Goal: Task Accomplishment & Management: Manage account settings

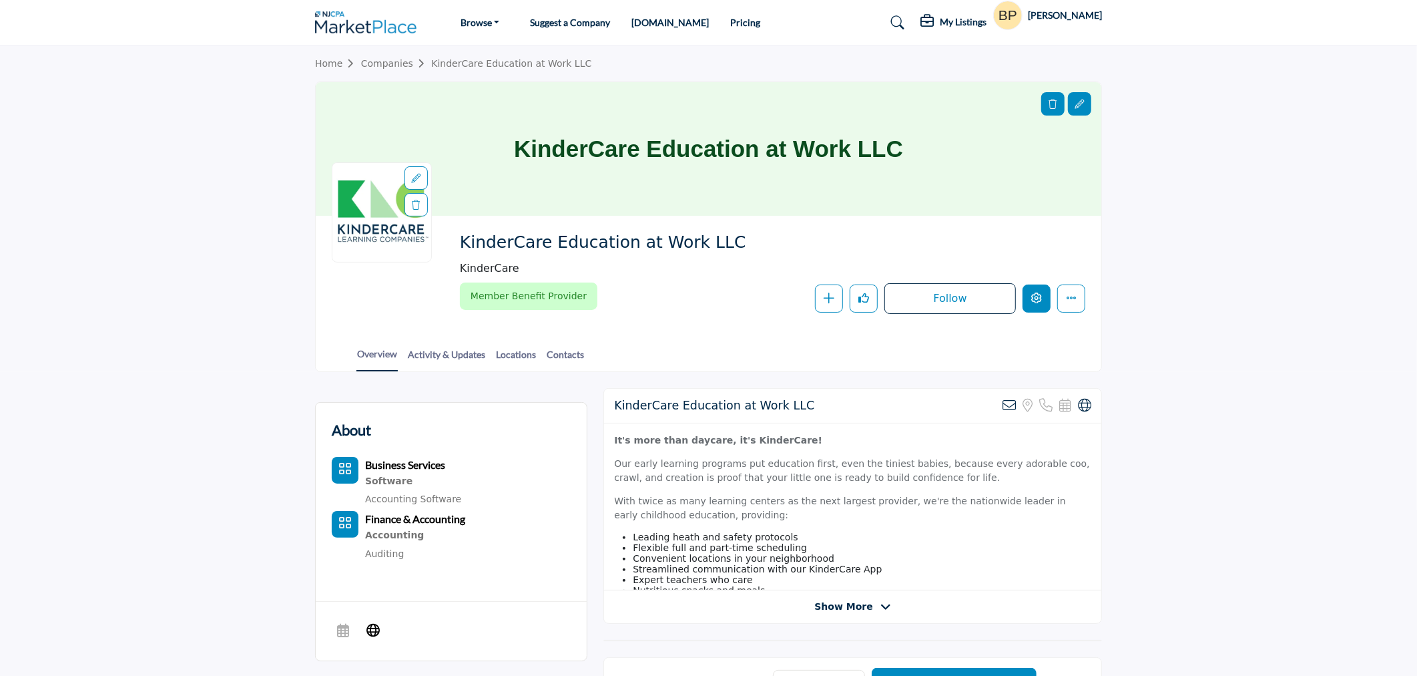
click at [1033, 299] on icon "Edit company" at bounding box center [1036, 297] width 11 height 11
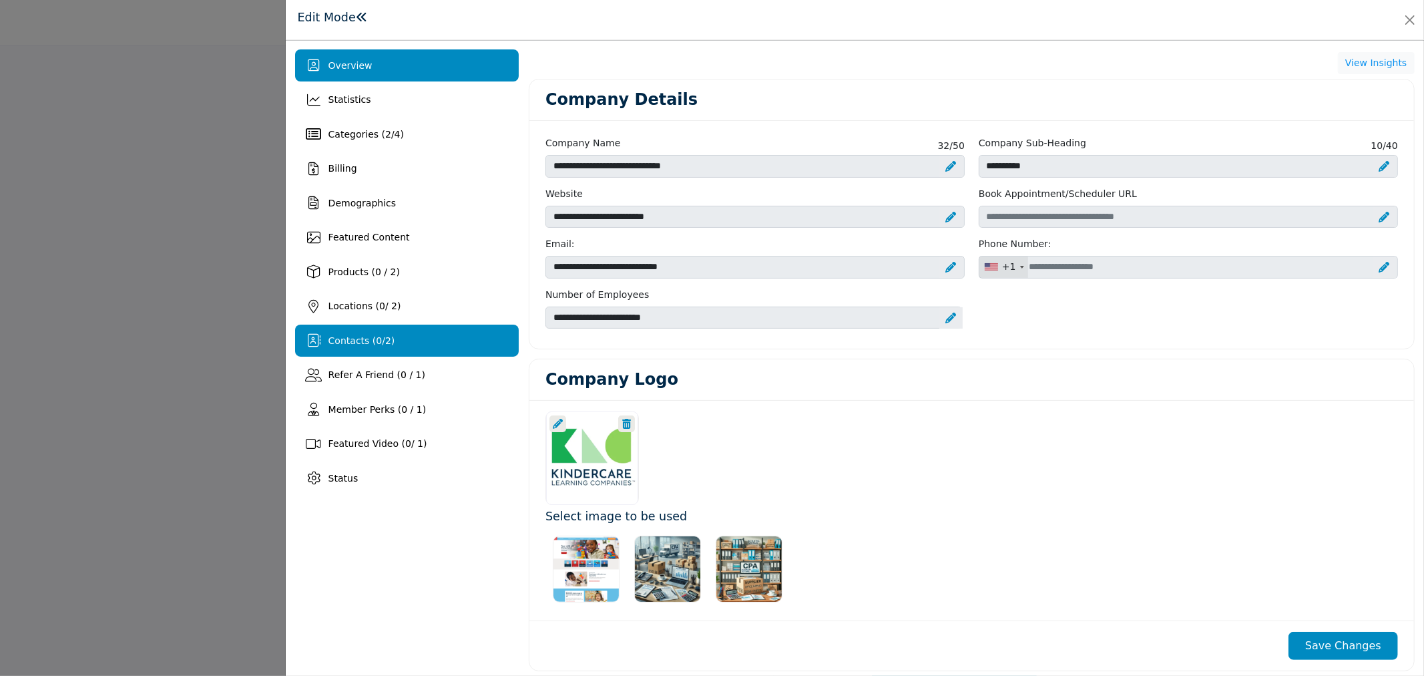
click at [389, 337] on span "Contacts ( 0 / 2 )" at bounding box center [361, 340] width 67 height 11
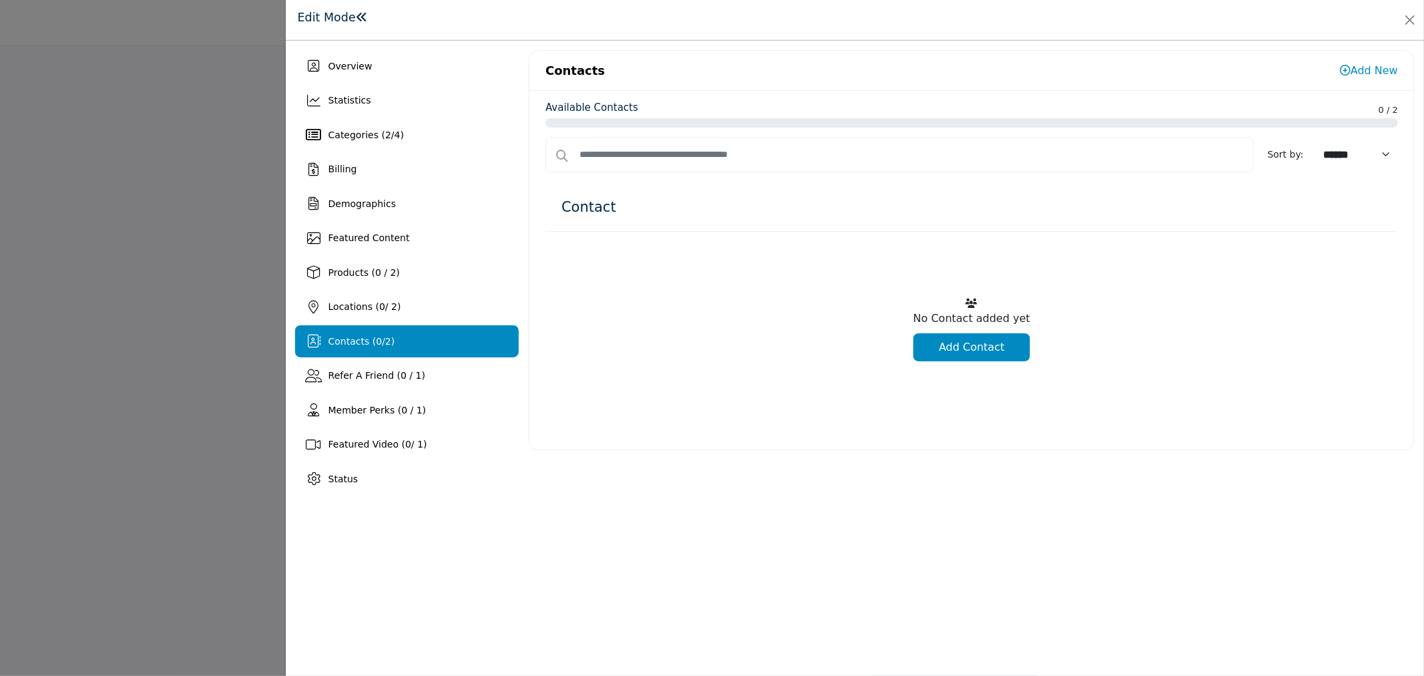
click at [978, 347] on link "Add Contact" at bounding box center [971, 347] width 117 height 28
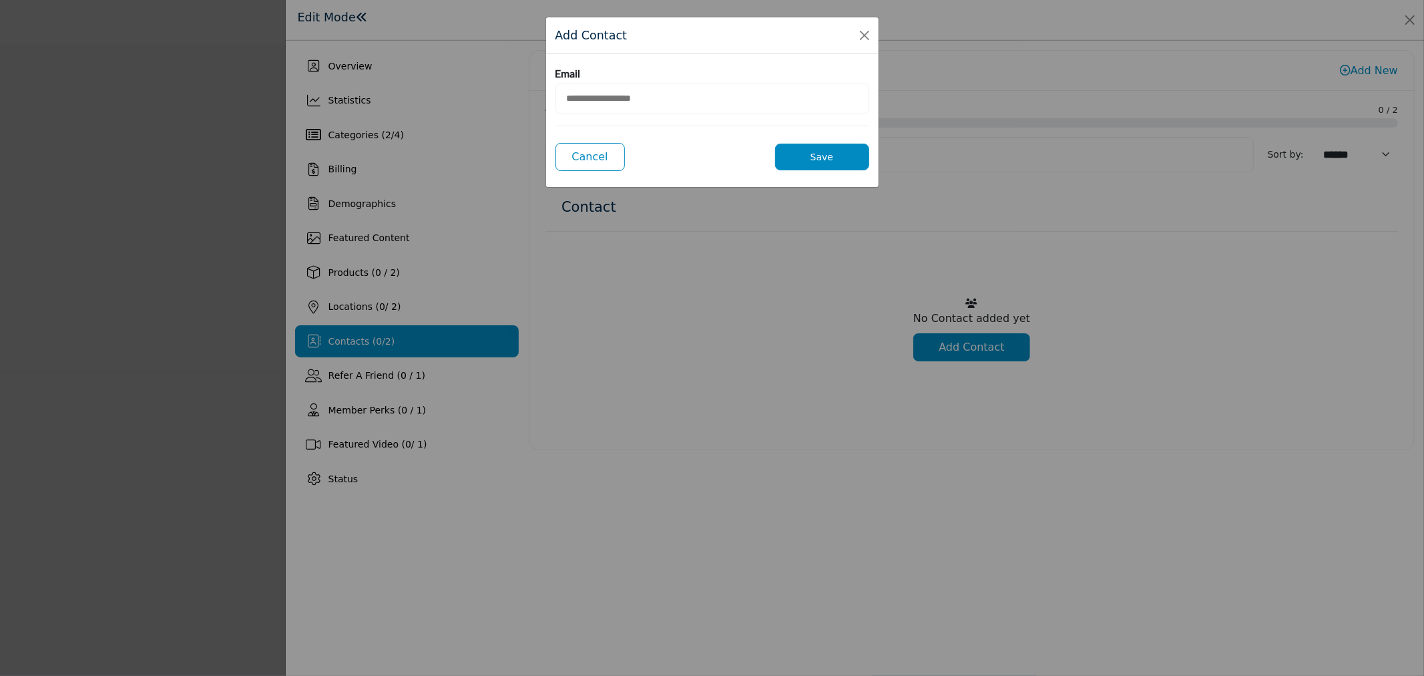
click at [645, 111] on input "email" at bounding box center [712, 98] width 314 height 31
paste input "**********"
type input "**********"
click at [804, 156] on button "Save" at bounding box center [822, 157] width 94 height 27
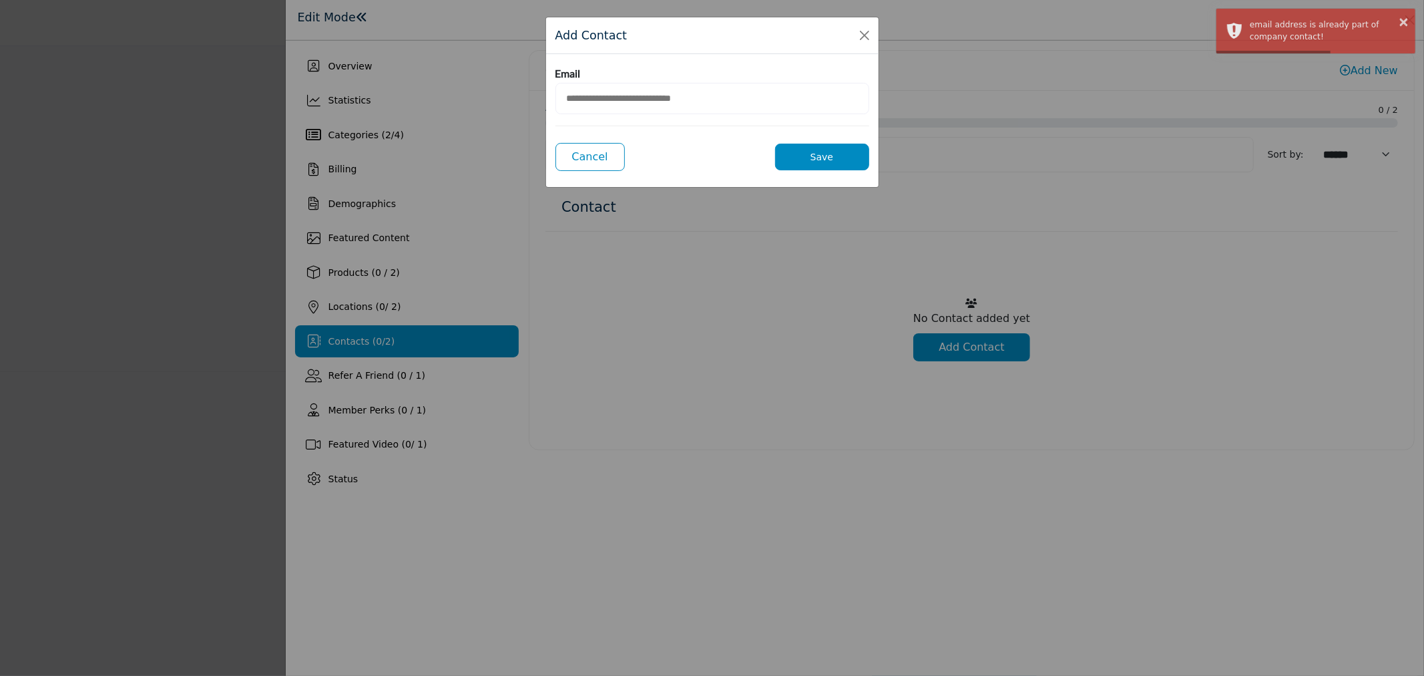
click at [804, 156] on button "Save" at bounding box center [822, 157] width 94 height 27
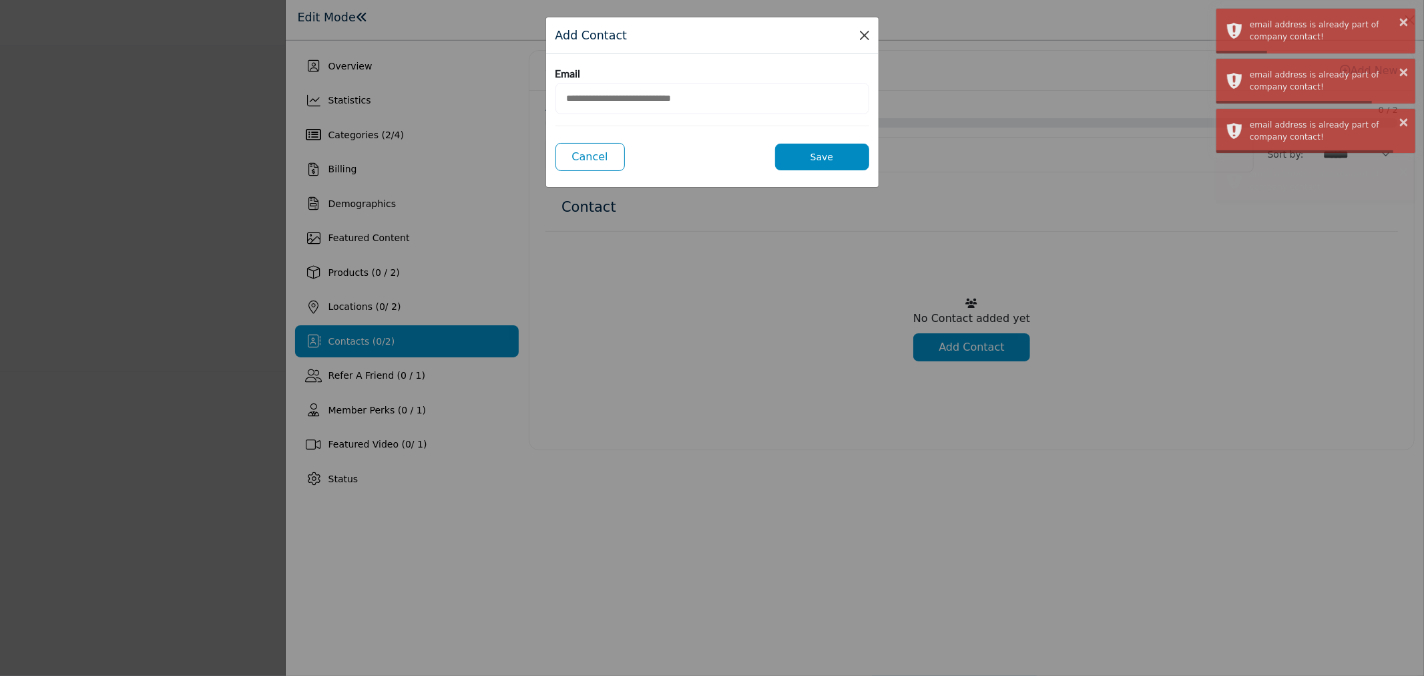
click at [860, 28] on button "Close Modal" at bounding box center [864, 35] width 19 height 19
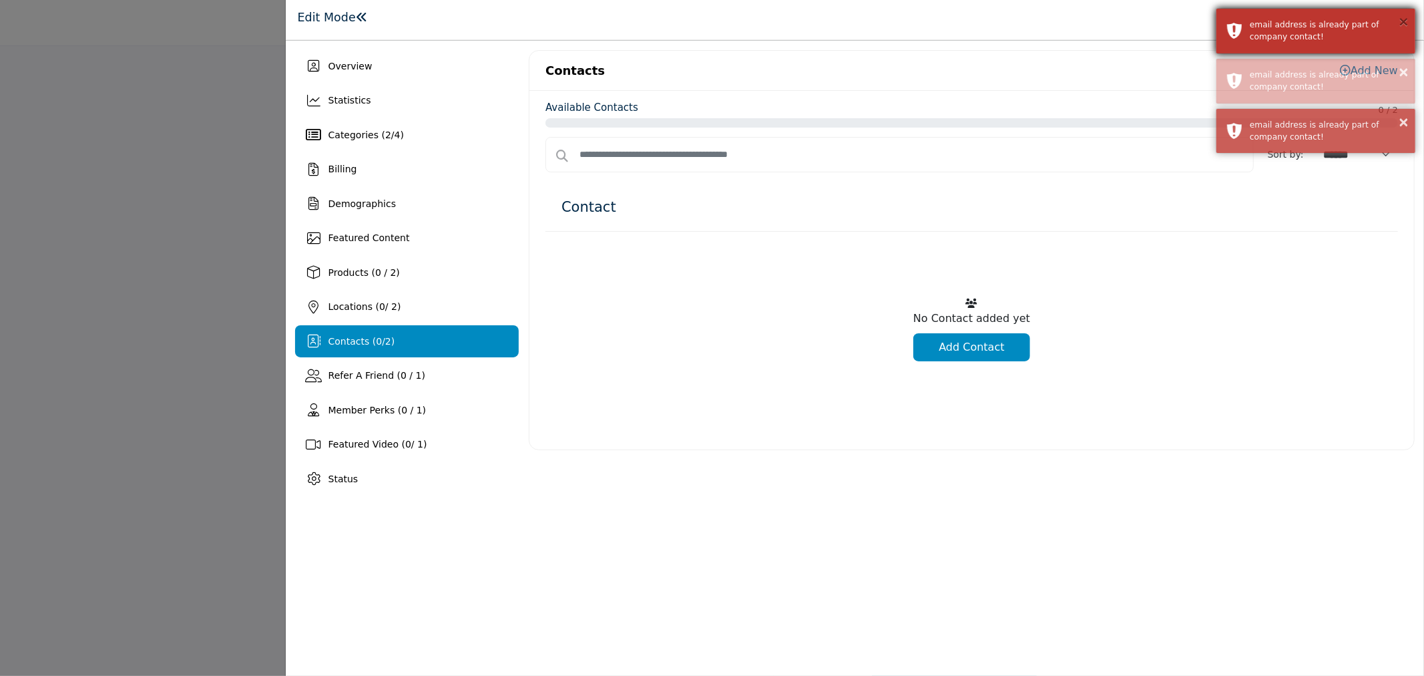
click at [1404, 22] on button "×" at bounding box center [1403, 21] width 11 height 13
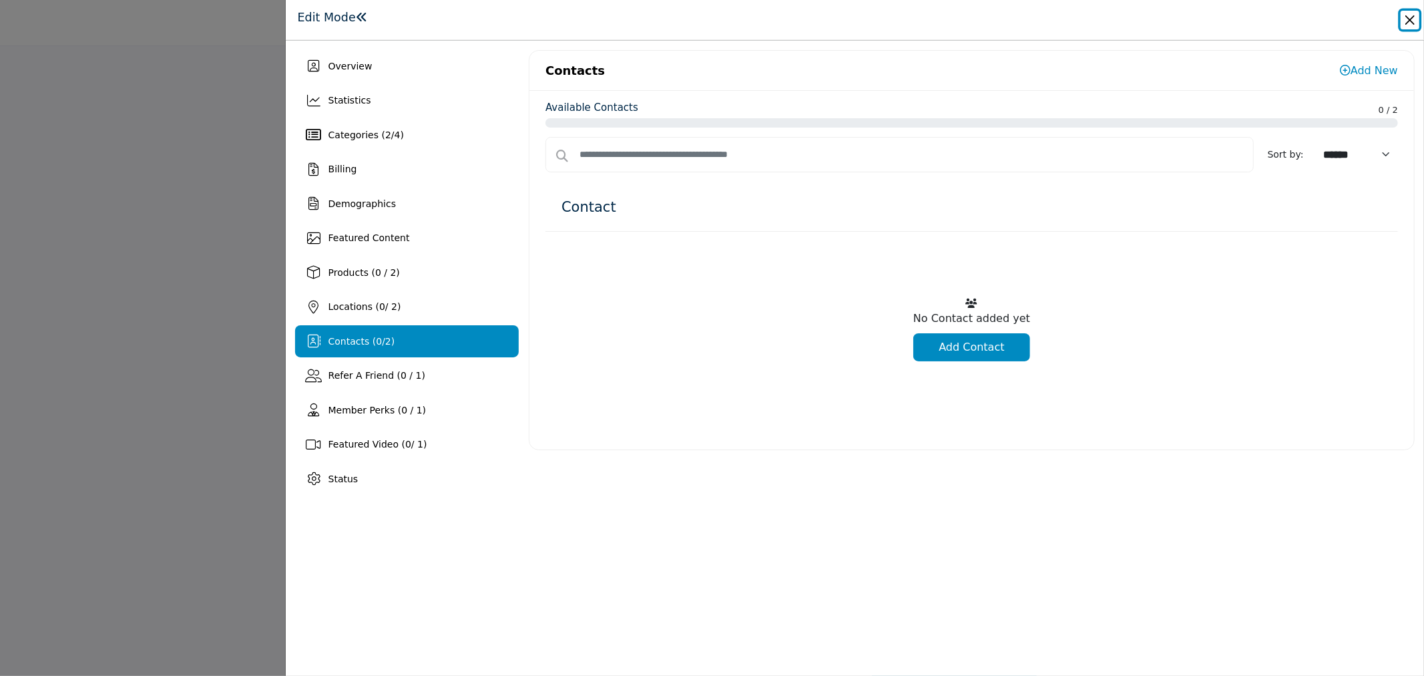
click at [1404, 22] on button "Close" at bounding box center [1410, 20] width 19 height 19
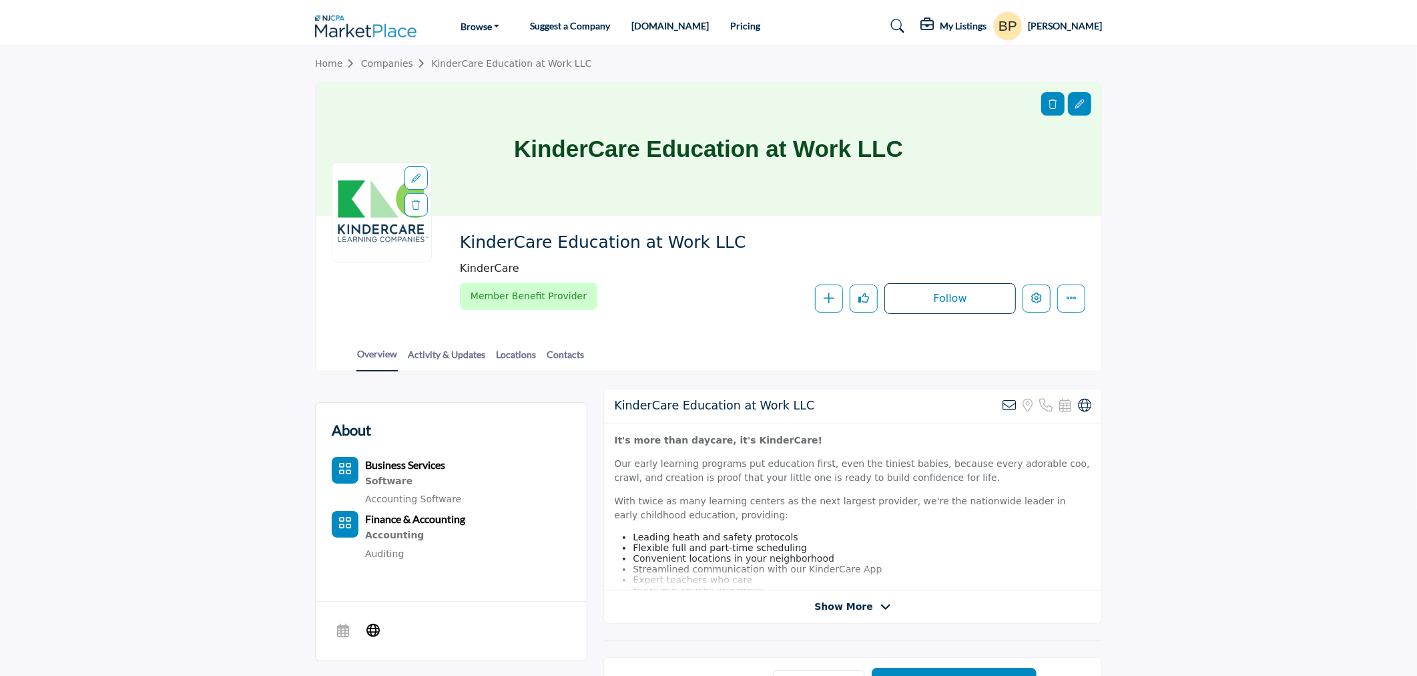
click at [1284, 222] on section "Home Companies KinderCare Education at Work LLC KinderCare Education at Work LL…" at bounding box center [708, 209] width 1417 height 326
click at [1026, 310] on button "Edit company" at bounding box center [1037, 298] width 28 height 28
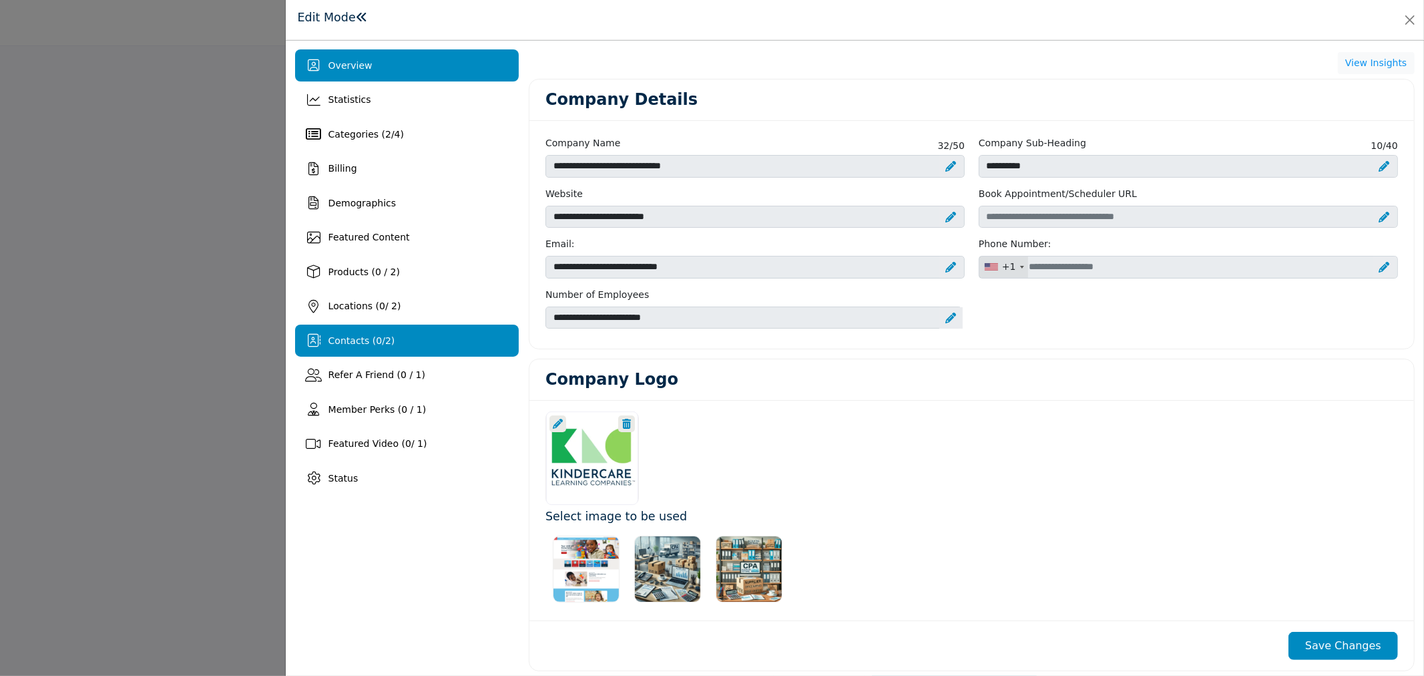
click at [390, 341] on span "Contacts ( 0 / 2 )" at bounding box center [361, 340] width 67 height 11
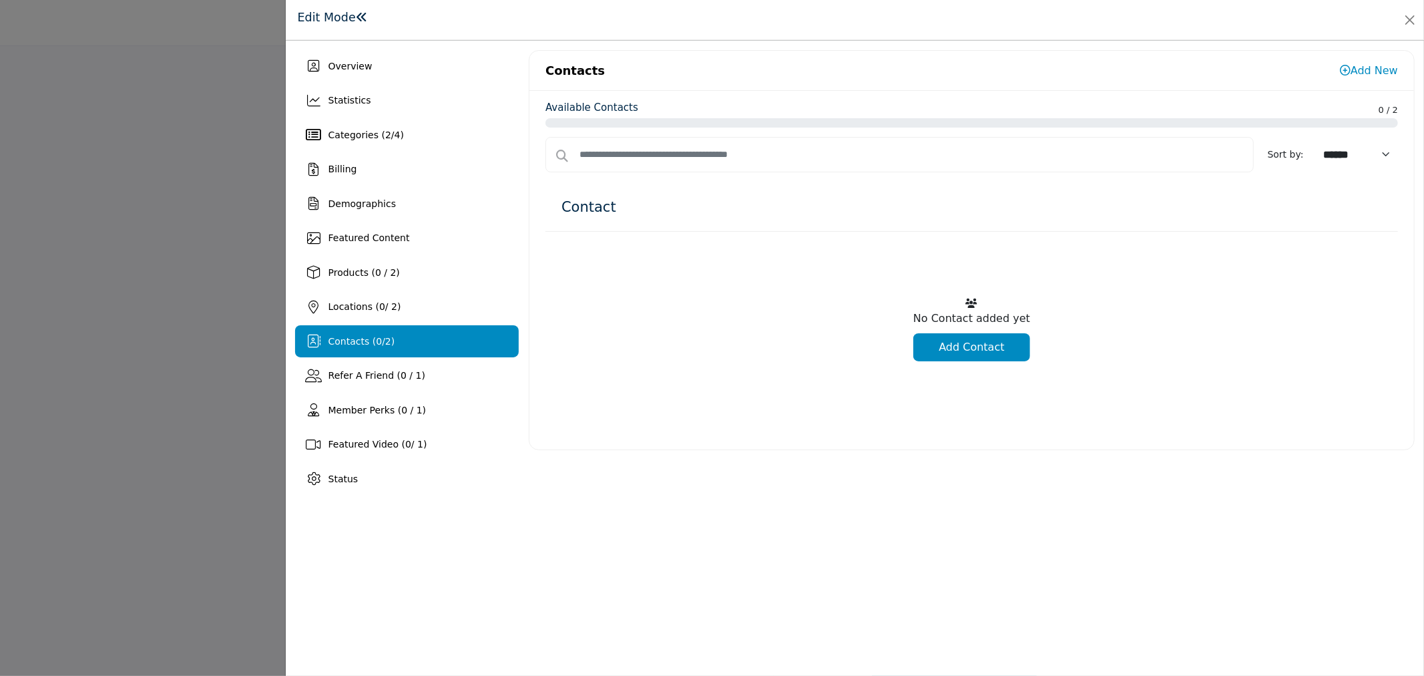
click at [1365, 64] on link "Add New" at bounding box center [1369, 70] width 58 height 13
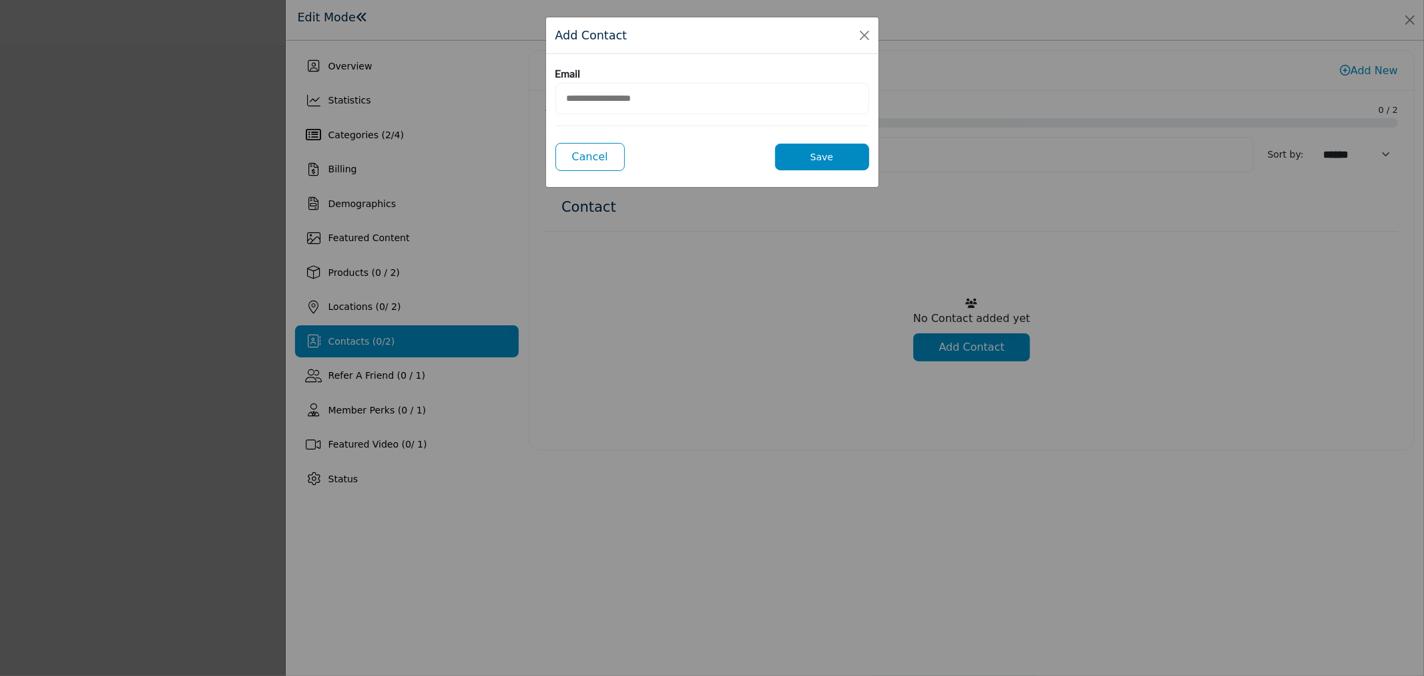
click at [643, 92] on input "email" at bounding box center [712, 98] width 314 height 31
click at [657, 109] on input "email" at bounding box center [712, 98] width 314 height 31
paste input "**********"
type input "**********"
click at [808, 154] on button "Save" at bounding box center [822, 157] width 94 height 27
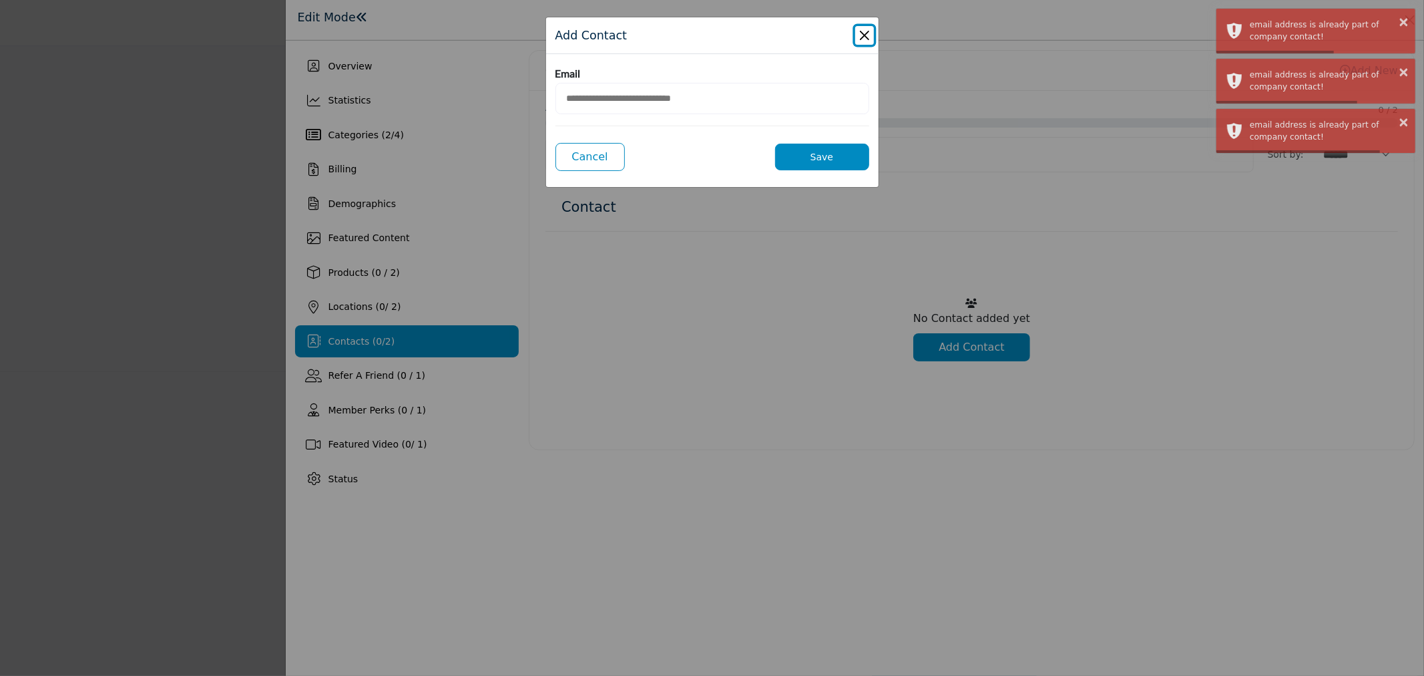
click at [860, 37] on button "Close Modal" at bounding box center [864, 35] width 19 height 19
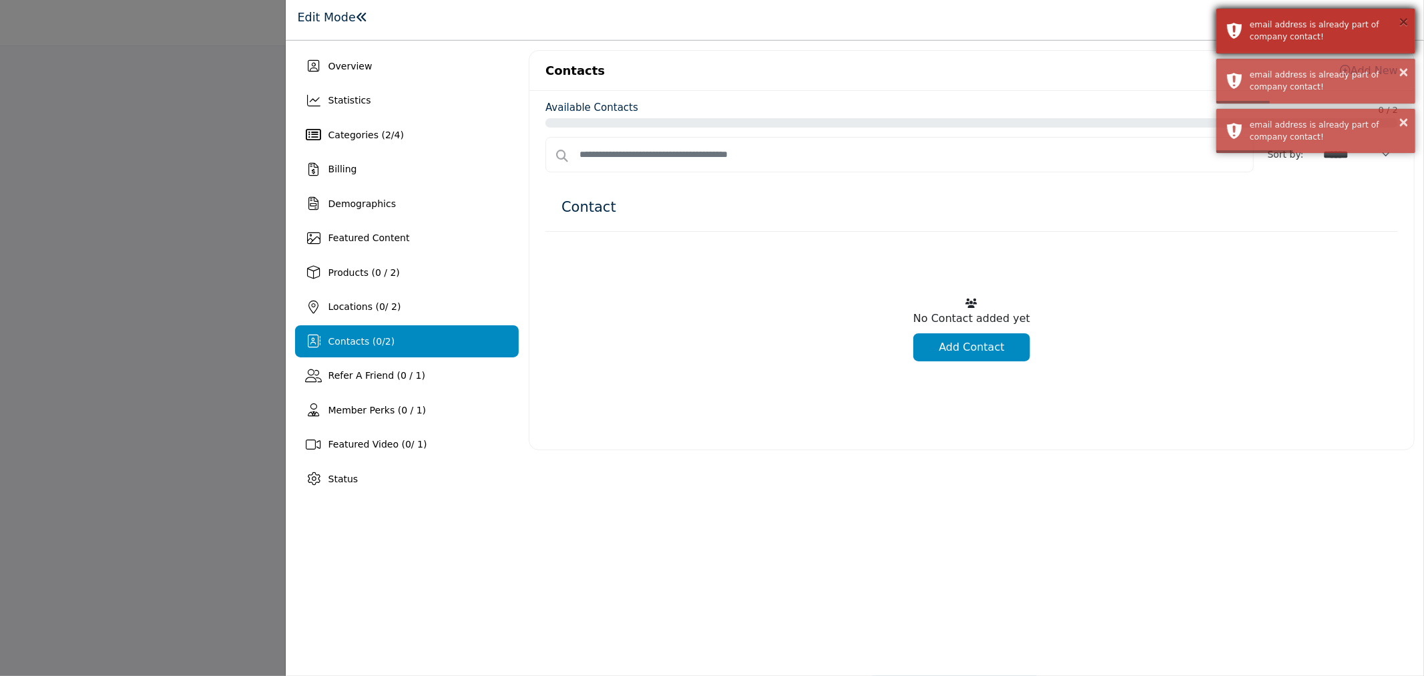
click at [1399, 16] on button "×" at bounding box center [1403, 21] width 11 height 13
click at [1403, 24] on button "×" at bounding box center [1403, 21] width 11 height 13
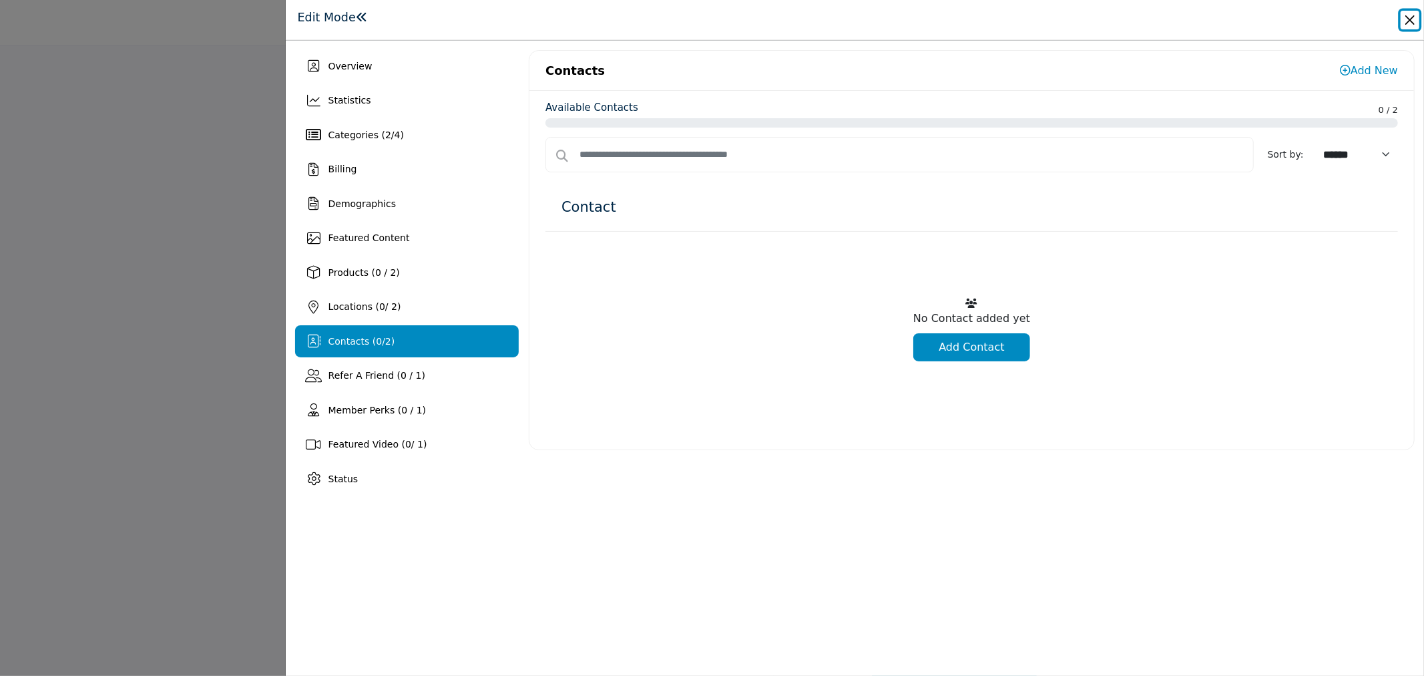
click at [1403, 24] on button "Close" at bounding box center [1410, 20] width 19 height 19
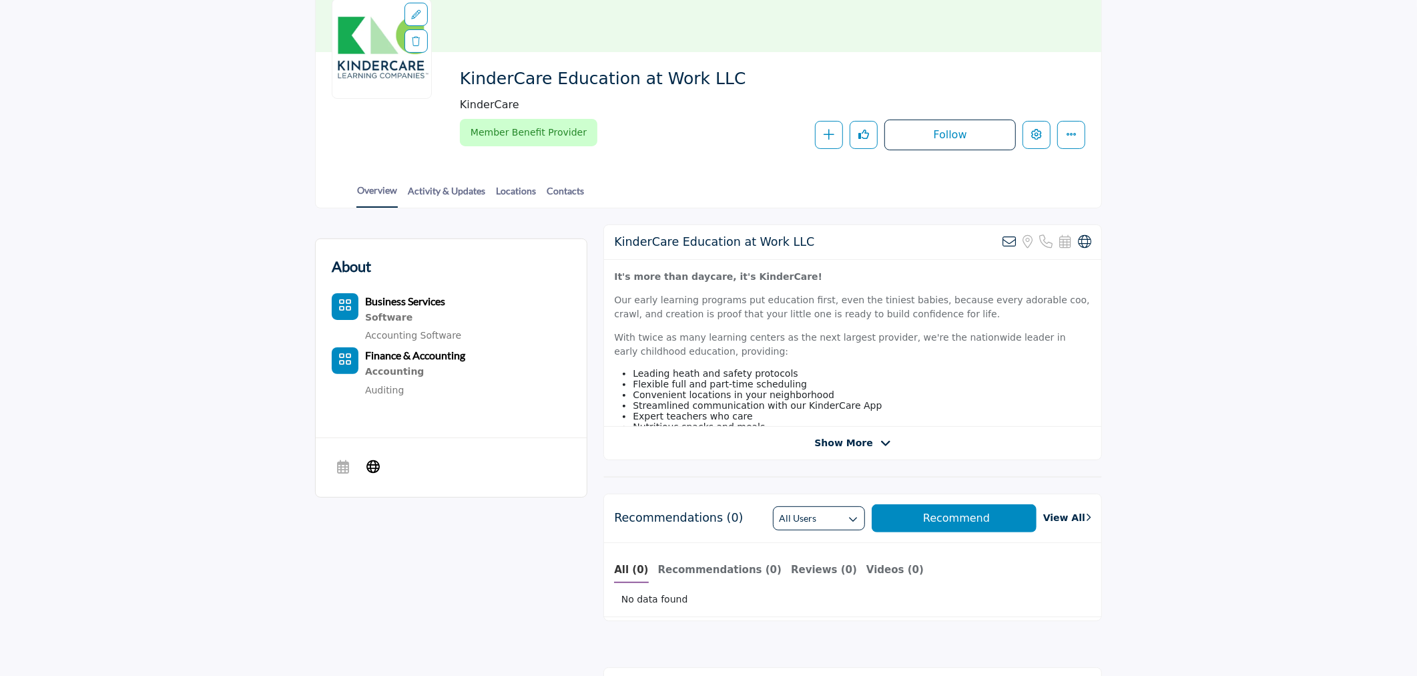
scroll to position [296, 0]
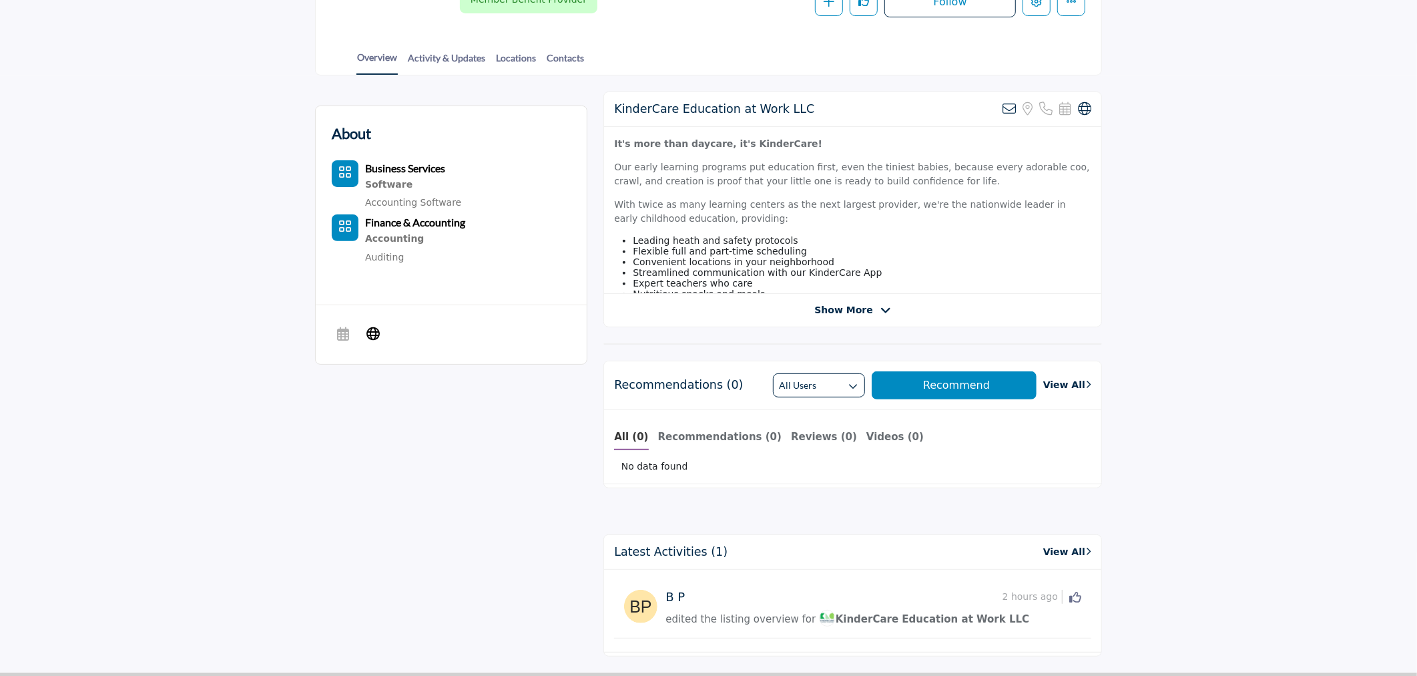
click at [0, 0] on div at bounding box center [0, 0] width 0 height 0
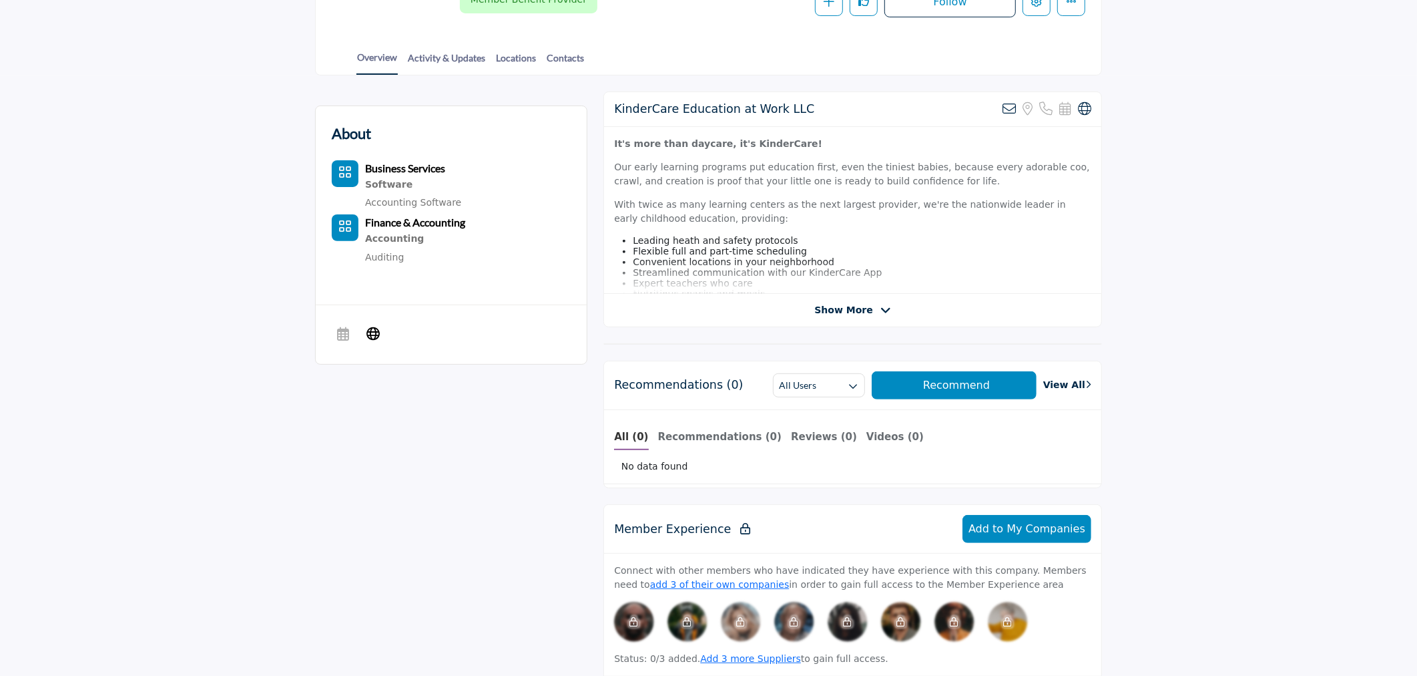
click at [844, 308] on span "Show More" at bounding box center [843, 310] width 58 height 14
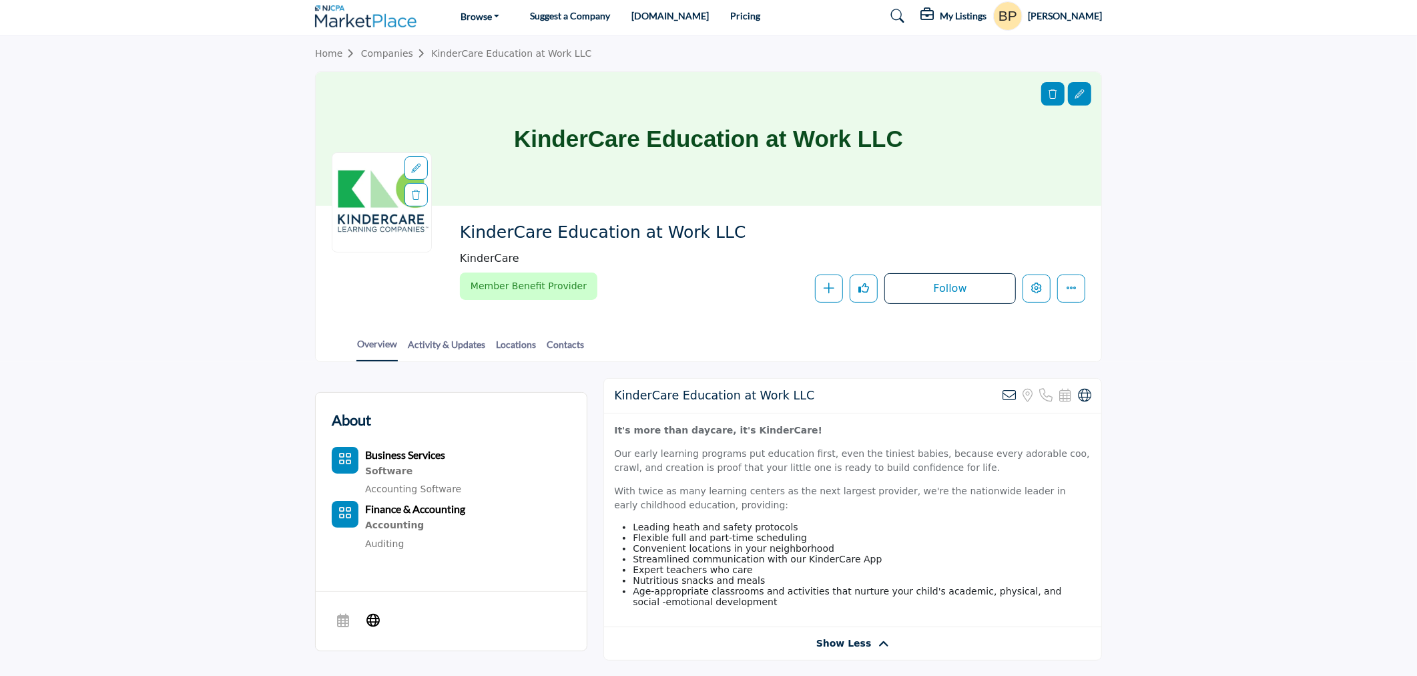
scroll to position [0, 0]
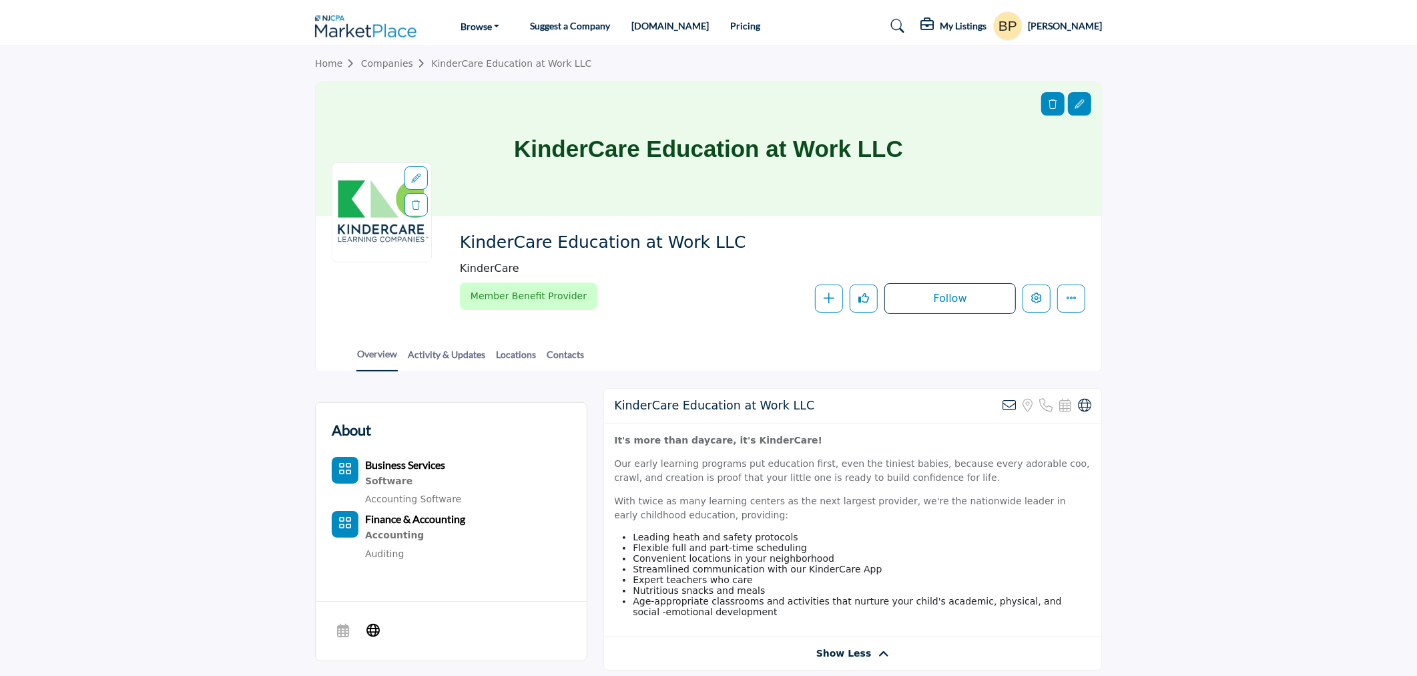
click at [443, 344] on div "Overview Activity & Updates Locations Contacts" at bounding box center [725, 350] width 752 height 41
click at [458, 347] on link "Activity & Updates" at bounding box center [446, 358] width 79 height 23
click at [565, 348] on link "Contacts" at bounding box center [565, 358] width 39 height 23
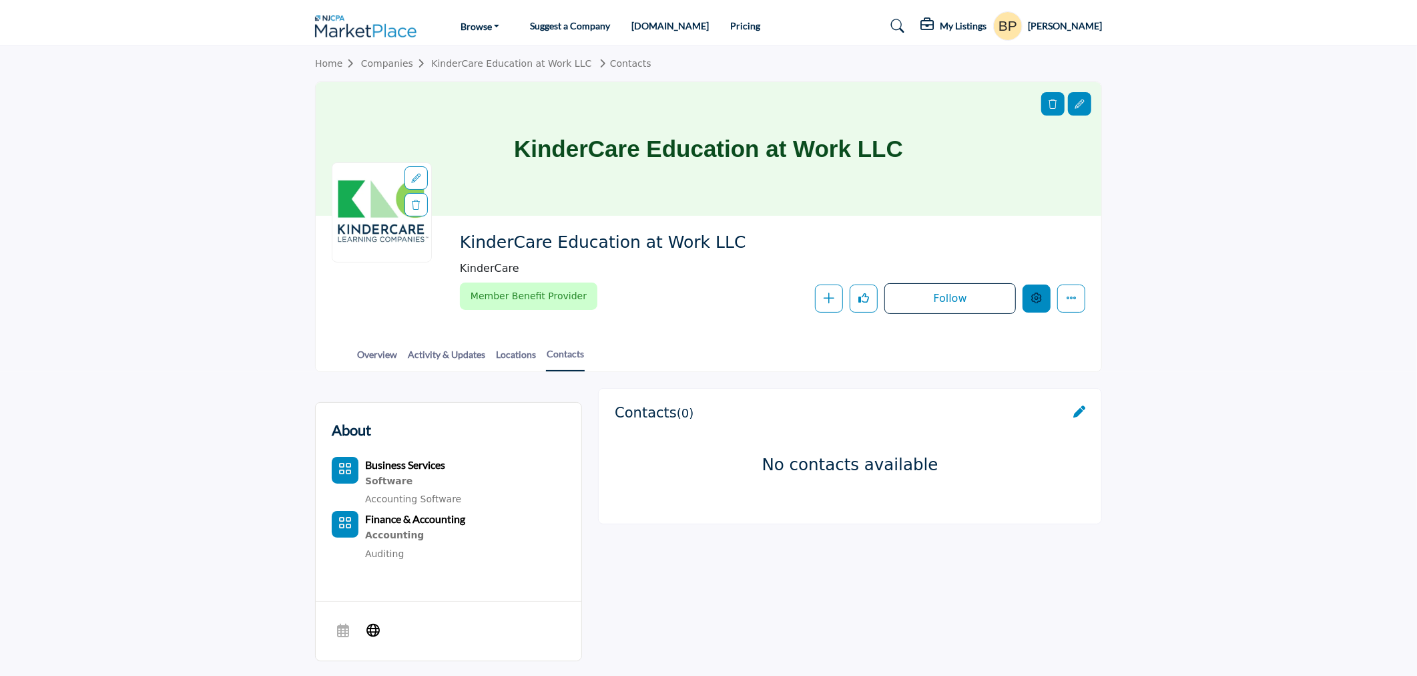
click at [1037, 299] on icon "Edit company" at bounding box center [1036, 297] width 11 height 11
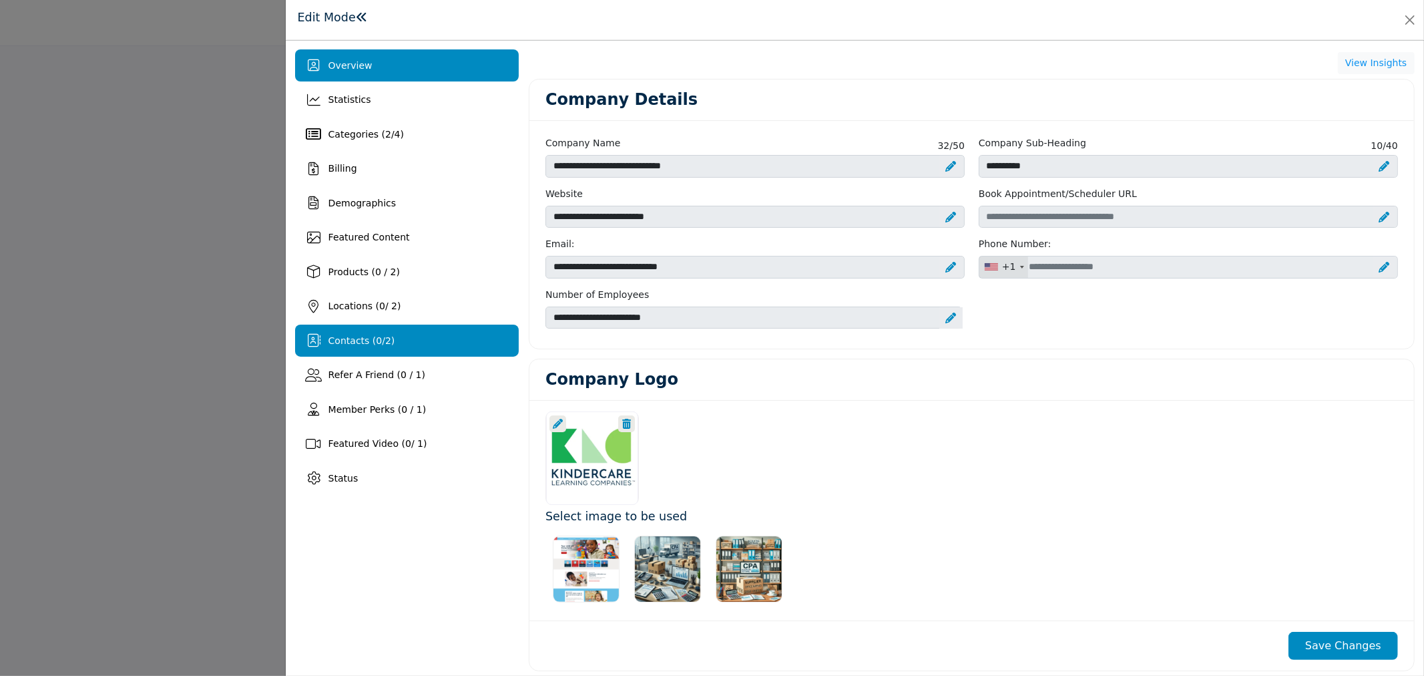
click at [411, 344] on div "Contacts ( 0 / 2 )" at bounding box center [407, 340] width 224 height 32
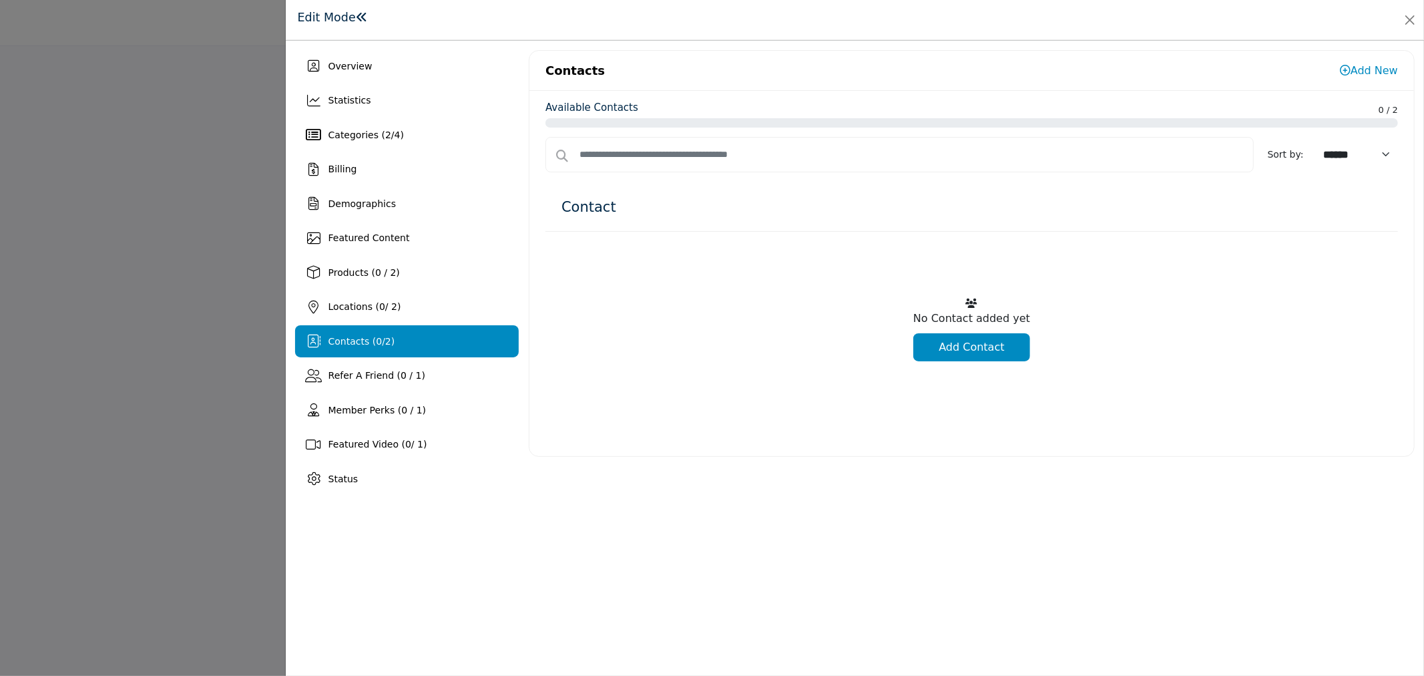
click at [976, 350] on link "Add Contact" at bounding box center [971, 347] width 117 height 28
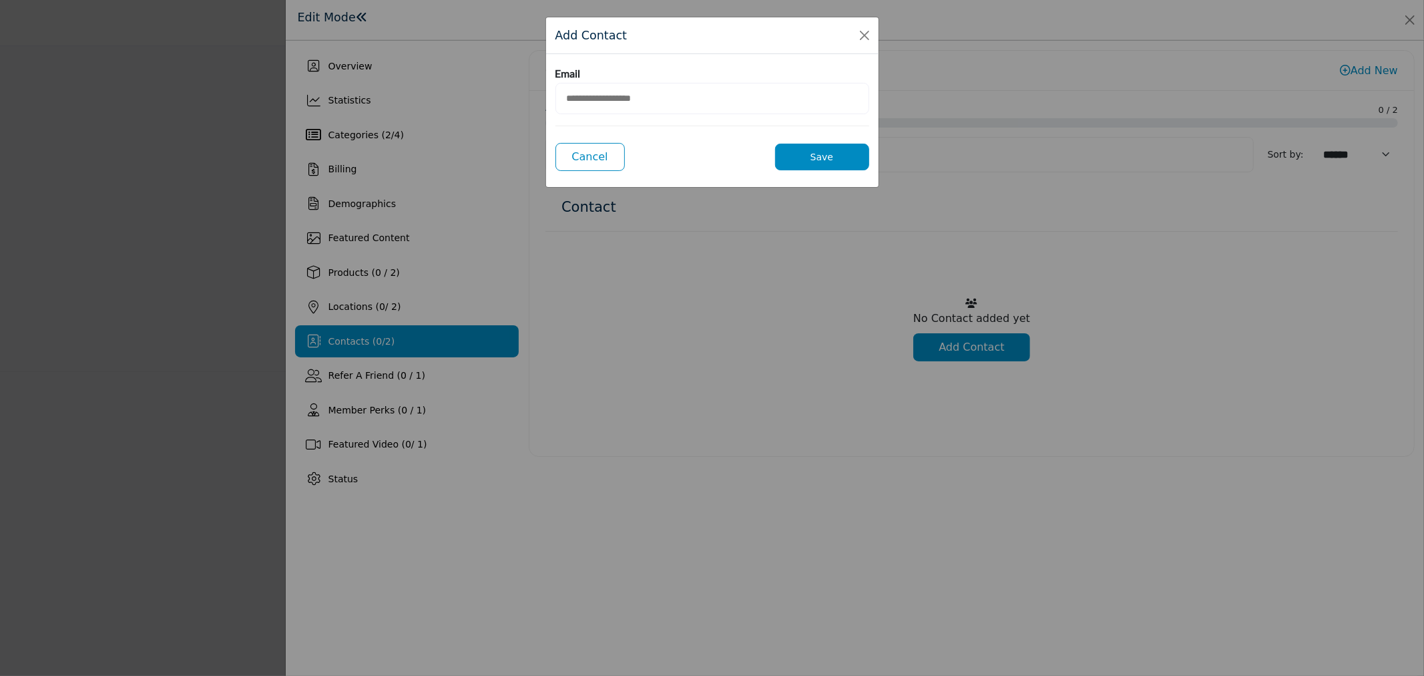
click at [673, 83] on input "email" at bounding box center [712, 98] width 314 height 31
paste input "**********"
type input "**********"
click at [810, 152] on button "Save" at bounding box center [822, 157] width 94 height 27
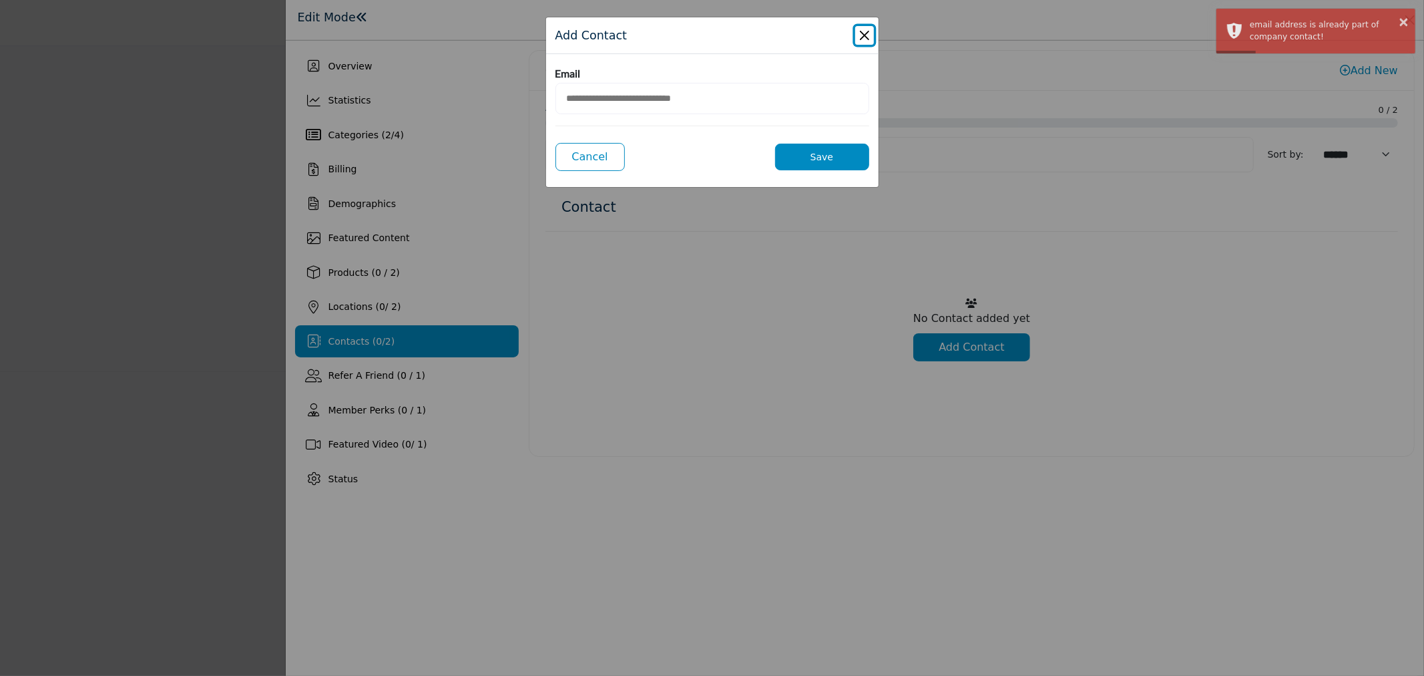
click at [858, 37] on button "Close Modal" at bounding box center [864, 35] width 19 height 19
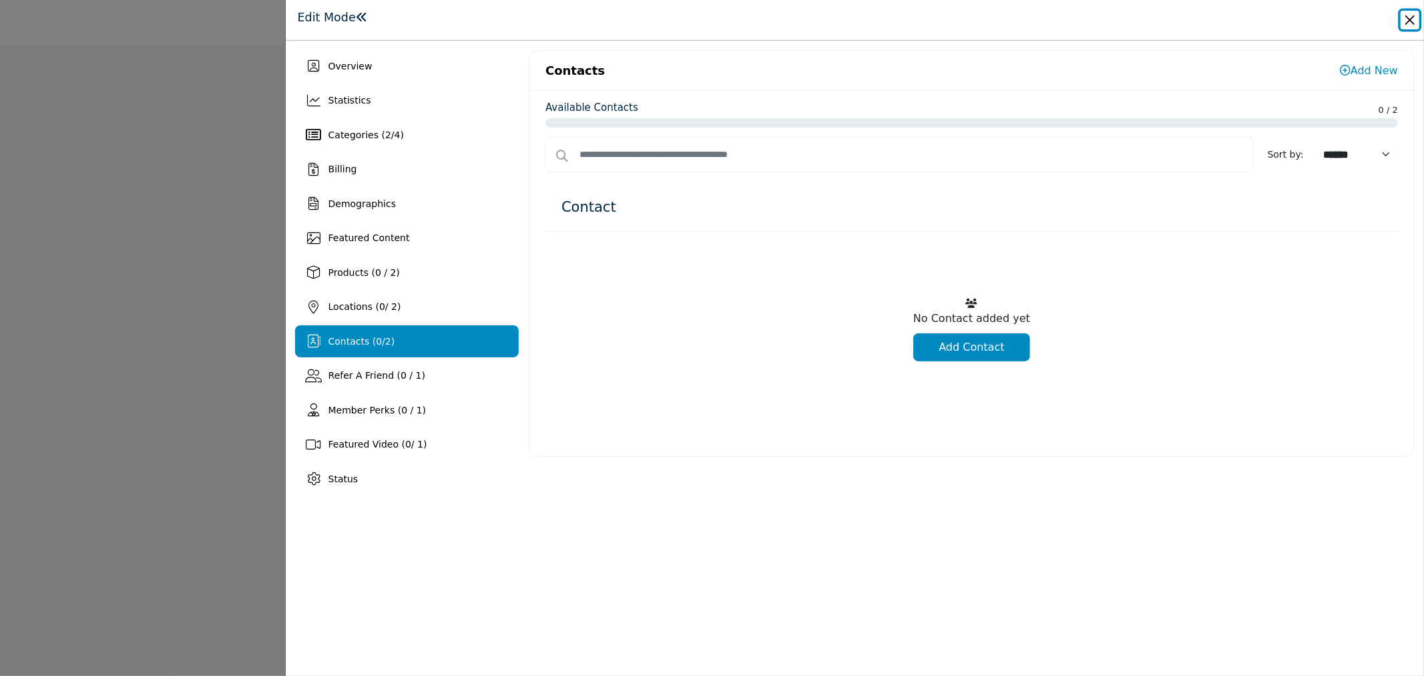
click at [1416, 19] on button "Close" at bounding box center [1410, 20] width 19 height 19
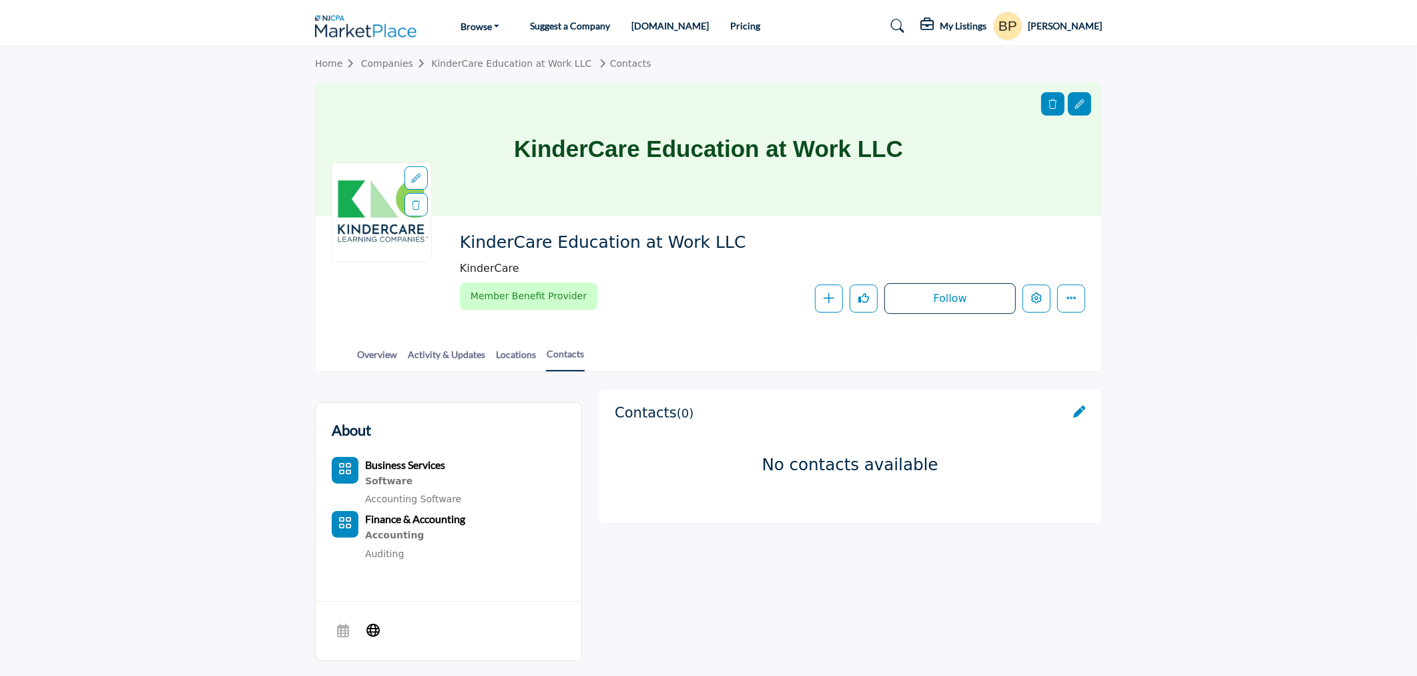
click at [1079, 409] on icon at bounding box center [1079, 411] width 12 height 12
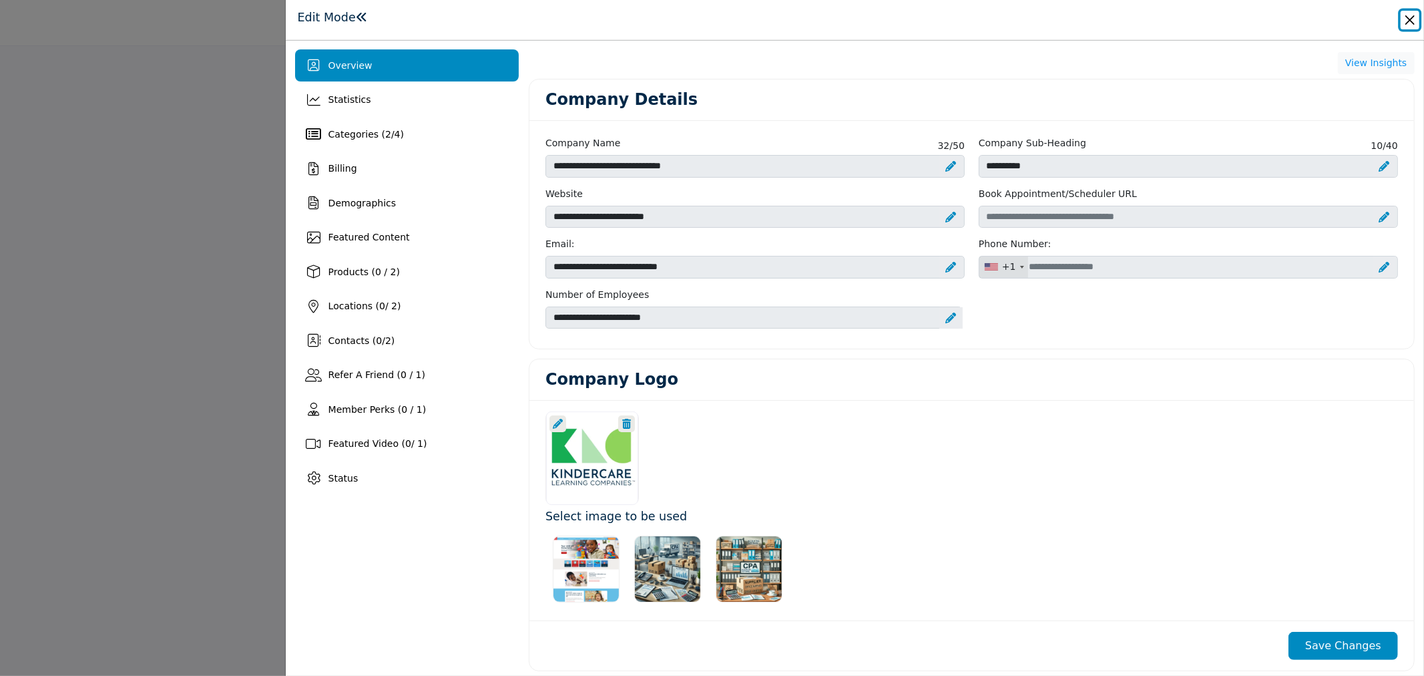
click at [1407, 11] on button "Close" at bounding box center [1410, 20] width 19 height 19
